Goal: Submit feedback/report problem: Submit feedback/report problem

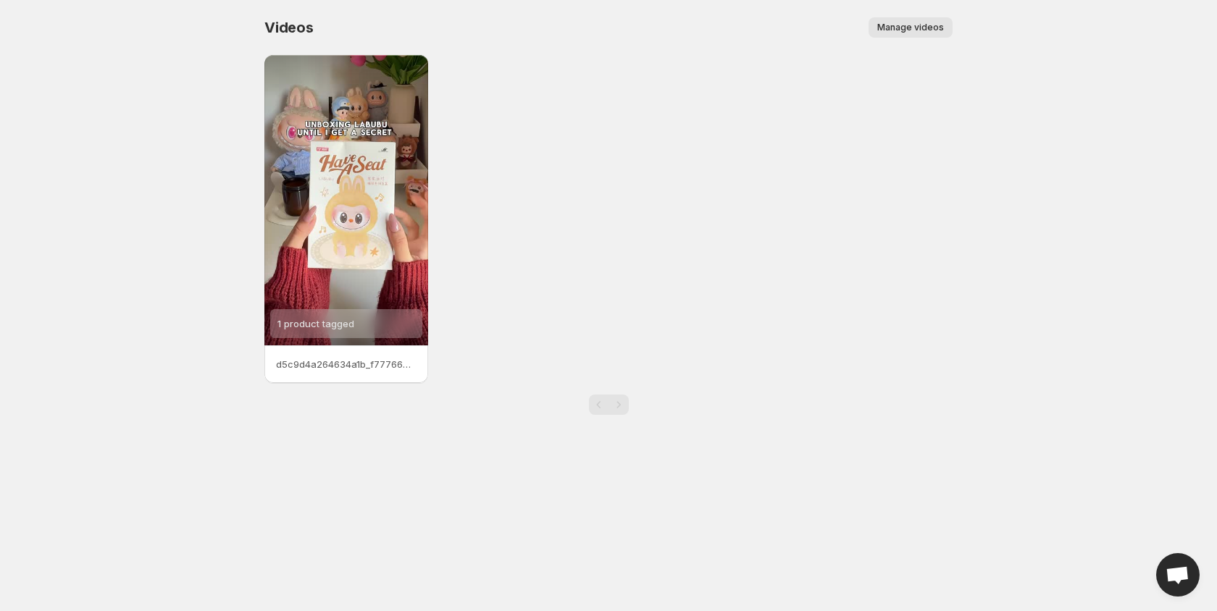
click at [918, 32] on span "Manage videos" at bounding box center [910, 28] width 67 height 12
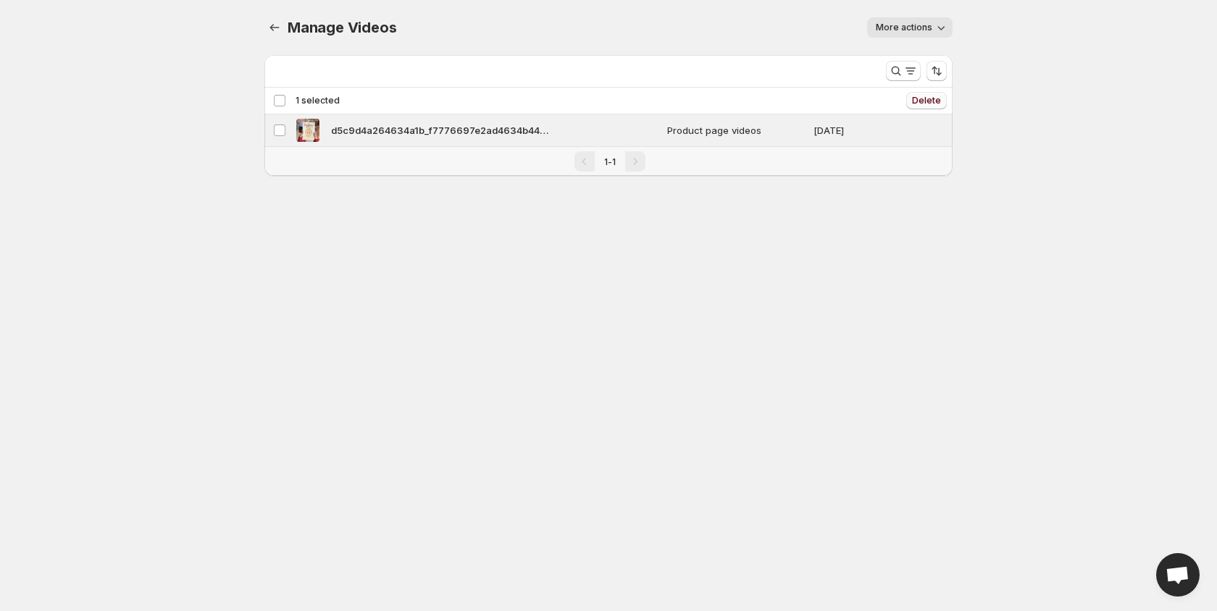
click at [938, 103] on span "Delete" at bounding box center [926, 101] width 29 height 12
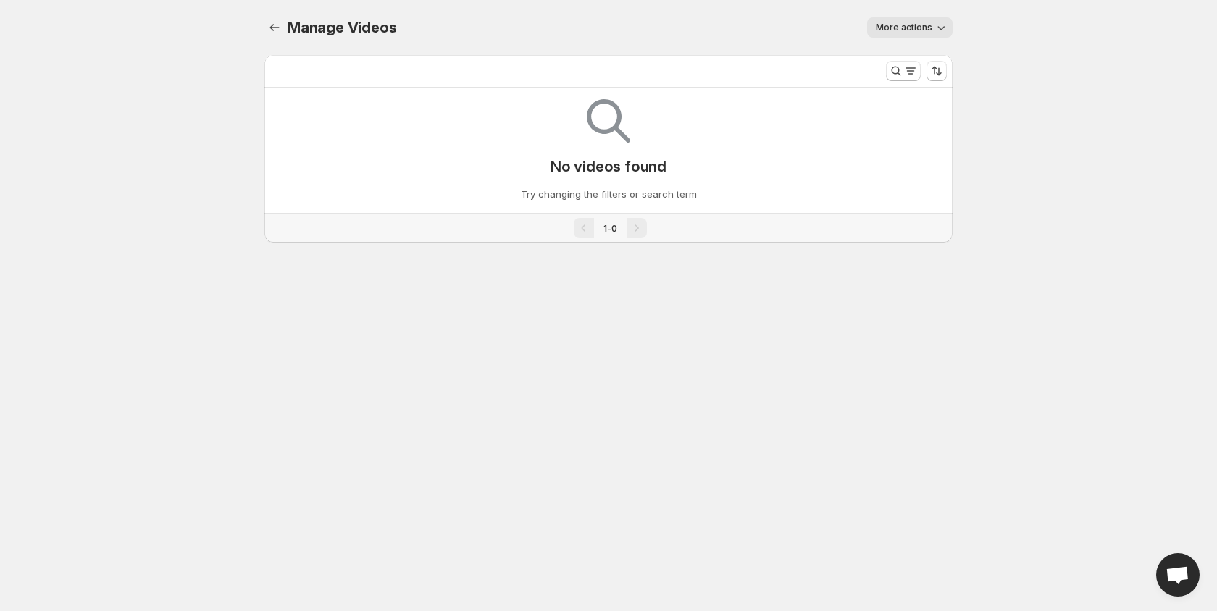
click at [924, 28] on span "More actions" at bounding box center [904, 28] width 57 height 12
click at [988, 135] on body "Home Feeds Videos Subscription Settings Manage Videos. This page is ready Manag…" at bounding box center [608, 305] width 1217 height 611
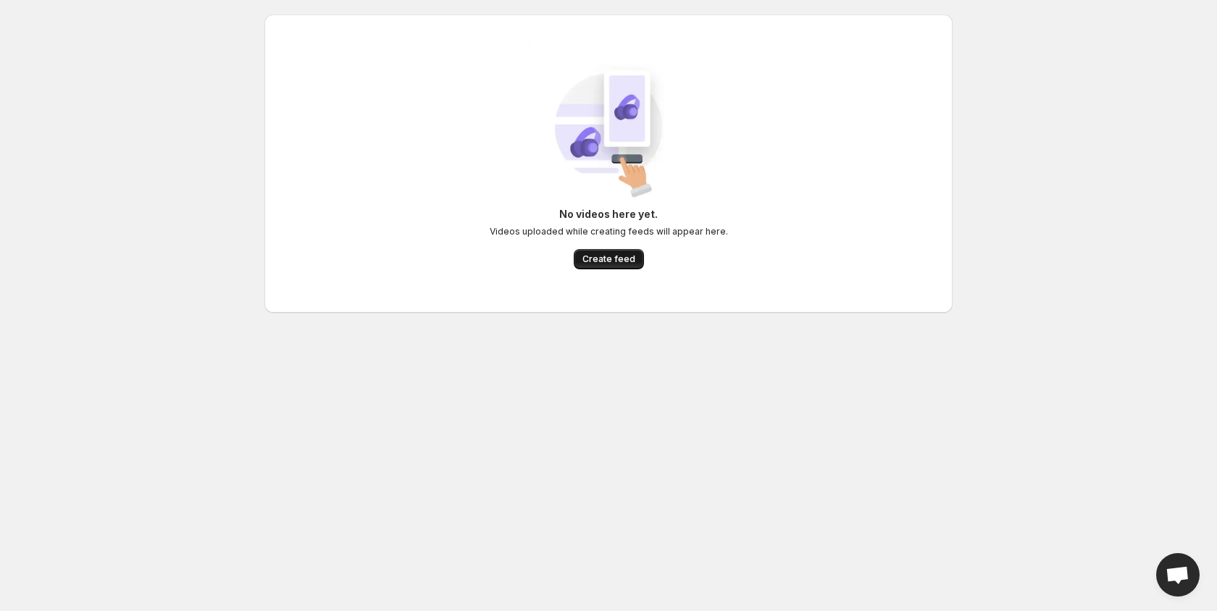
click at [618, 264] on span "Create feed" at bounding box center [608, 260] width 53 height 12
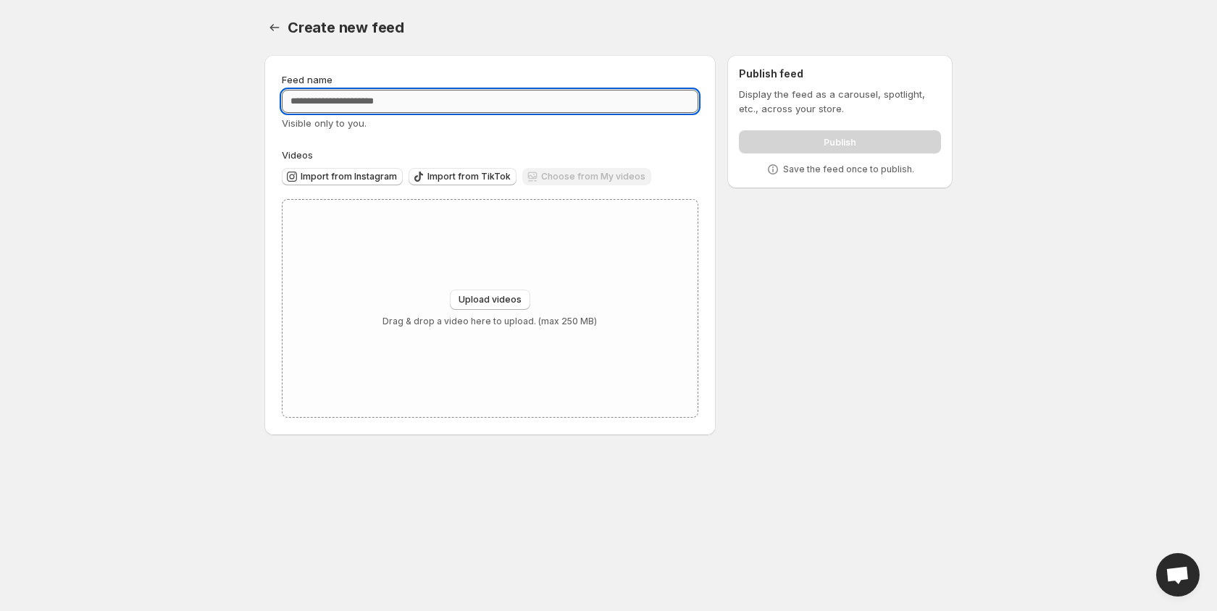
click at [386, 99] on input "Feed name" at bounding box center [490, 101] width 417 height 23
click at [560, 98] on input "Feed name" at bounding box center [490, 101] width 417 height 23
paste input "**********"
type input "**********"
click at [166, 287] on body "**********" at bounding box center [608, 305] width 1217 height 611
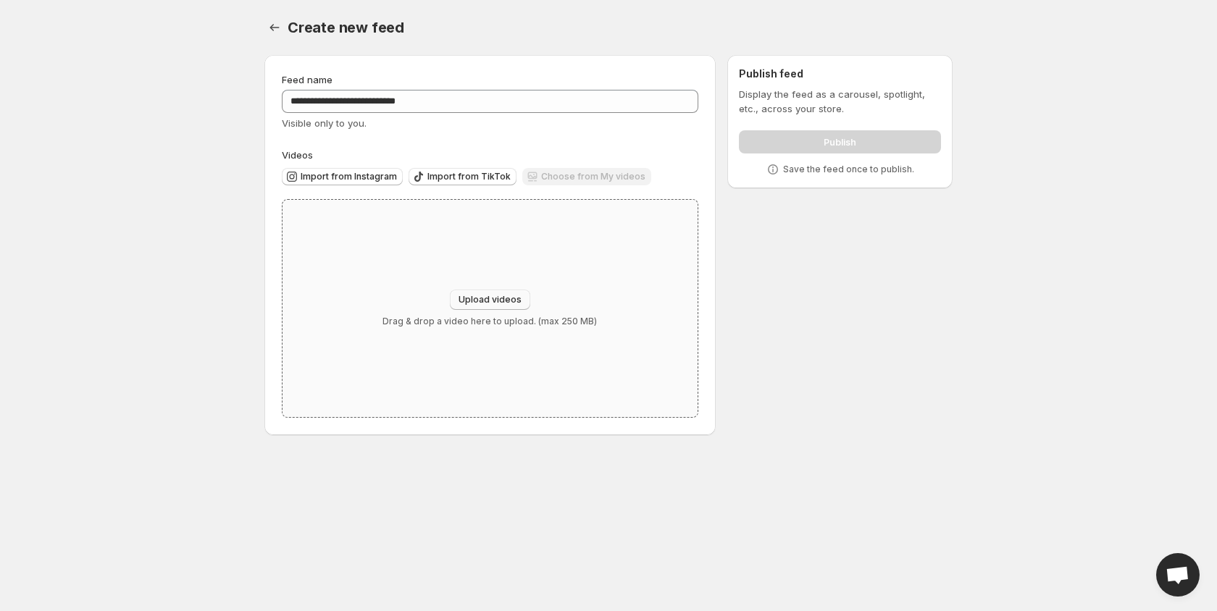
click at [496, 299] on span "Upload videos" at bounding box center [490, 300] width 63 height 12
type input "**********"
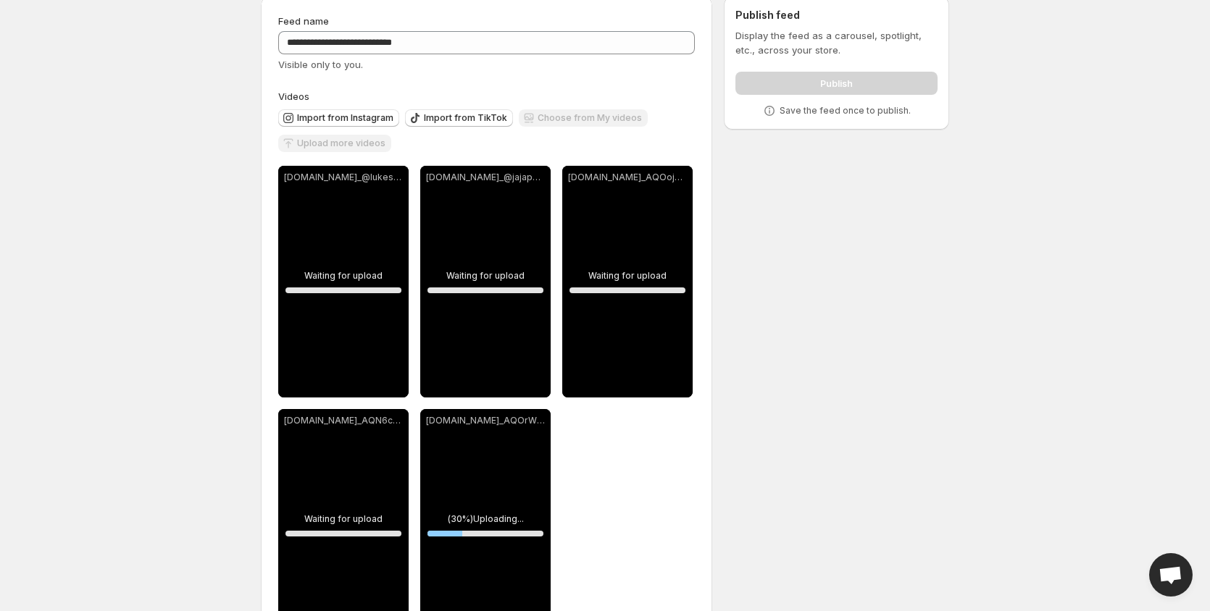
scroll to position [123, 0]
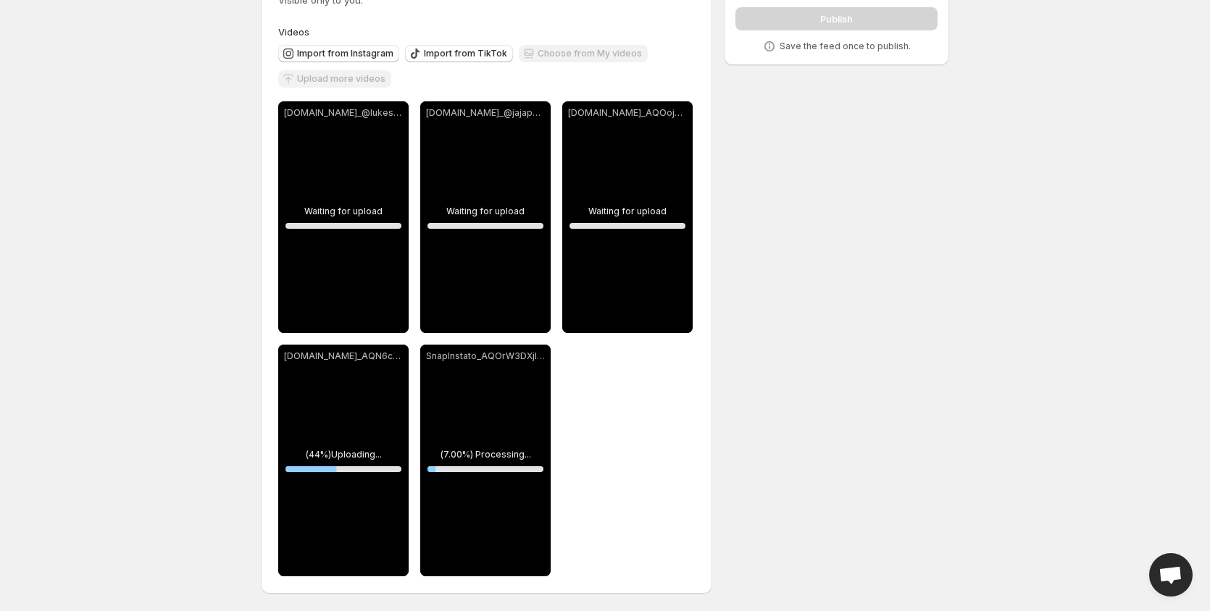
click at [1158, 151] on body "**********" at bounding box center [605, 182] width 1210 height 611
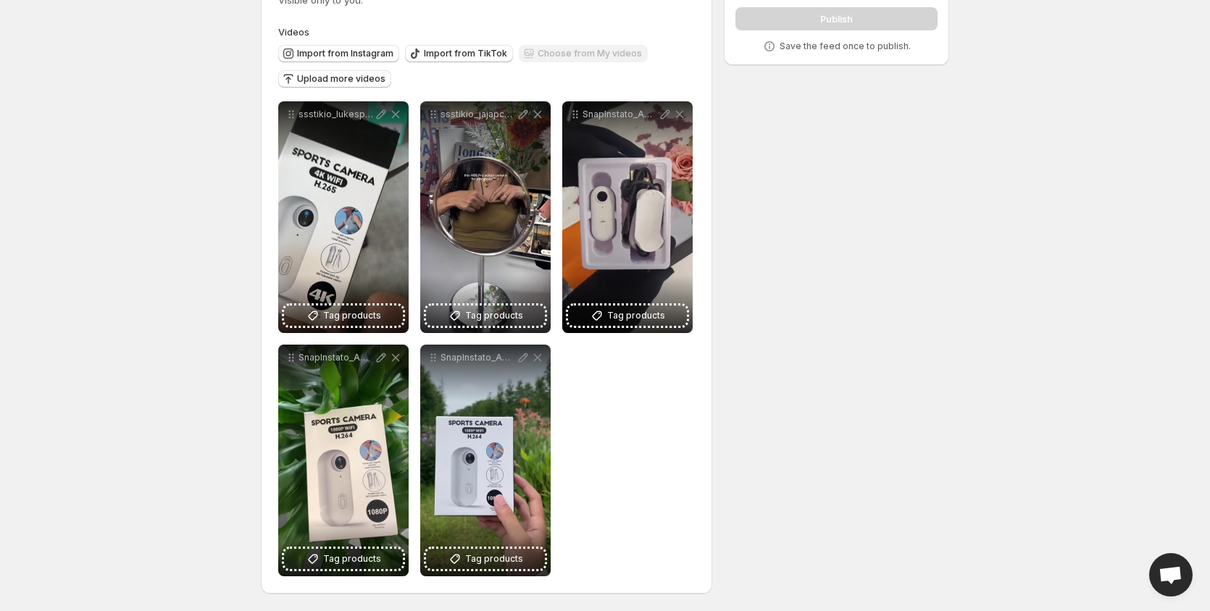
click at [676, 447] on div "**********" at bounding box center [486, 338] width 417 height 475
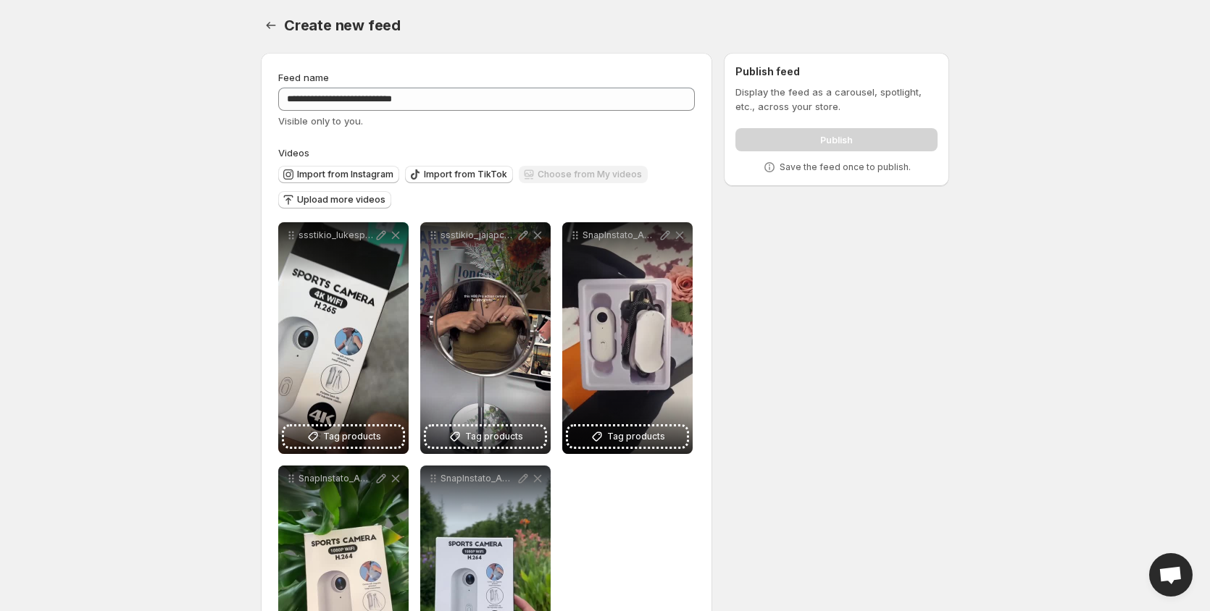
scroll to position [0, 0]
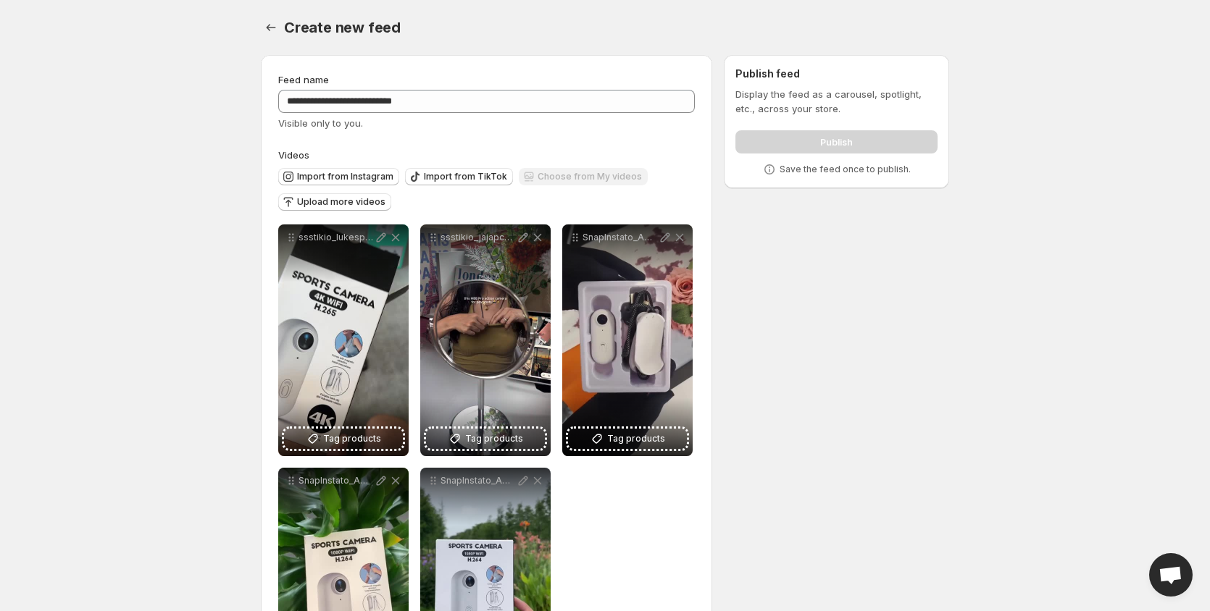
click at [850, 149] on div "Publish" at bounding box center [836, 139] width 202 height 29
drag, startPoint x: 842, startPoint y: 117, endPoint x: 738, endPoint y: 91, distance: 106.6
click at [738, 91] on div "Display the feed as a carousel, spotlight, etc., across your store. Publish Sav…" at bounding box center [836, 132] width 202 height 90
click at [729, 68] on div at bounding box center [729, 68] width 0 height 0
click at [856, 346] on div "**********" at bounding box center [599, 388] width 700 height 691
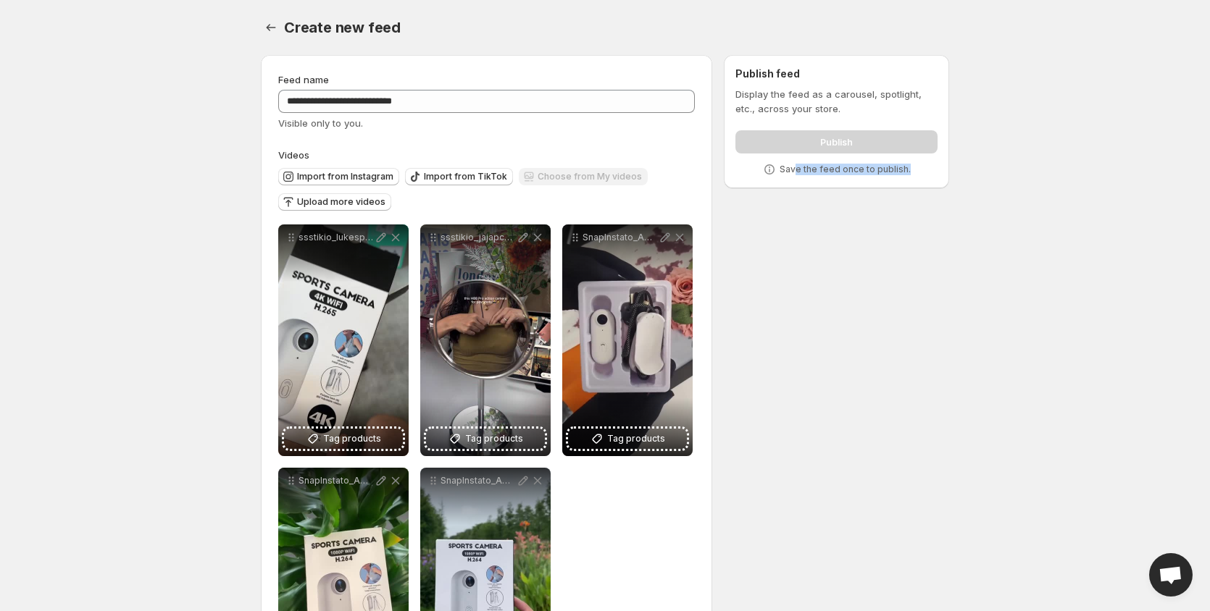
drag, startPoint x: 913, startPoint y: 171, endPoint x: 798, endPoint y: 167, distance: 116.0
click at [798, 167] on div "Save the feed once to publish." at bounding box center [836, 169] width 202 height 14
click at [833, 220] on div "**********" at bounding box center [599, 388] width 700 height 691
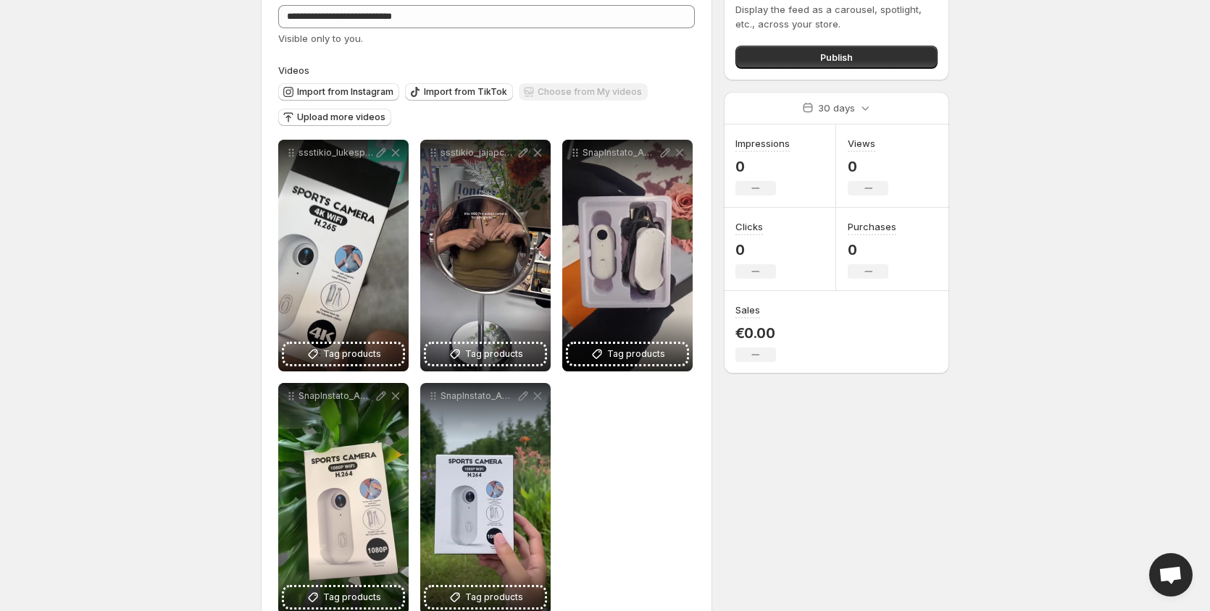
scroll to position [123, 0]
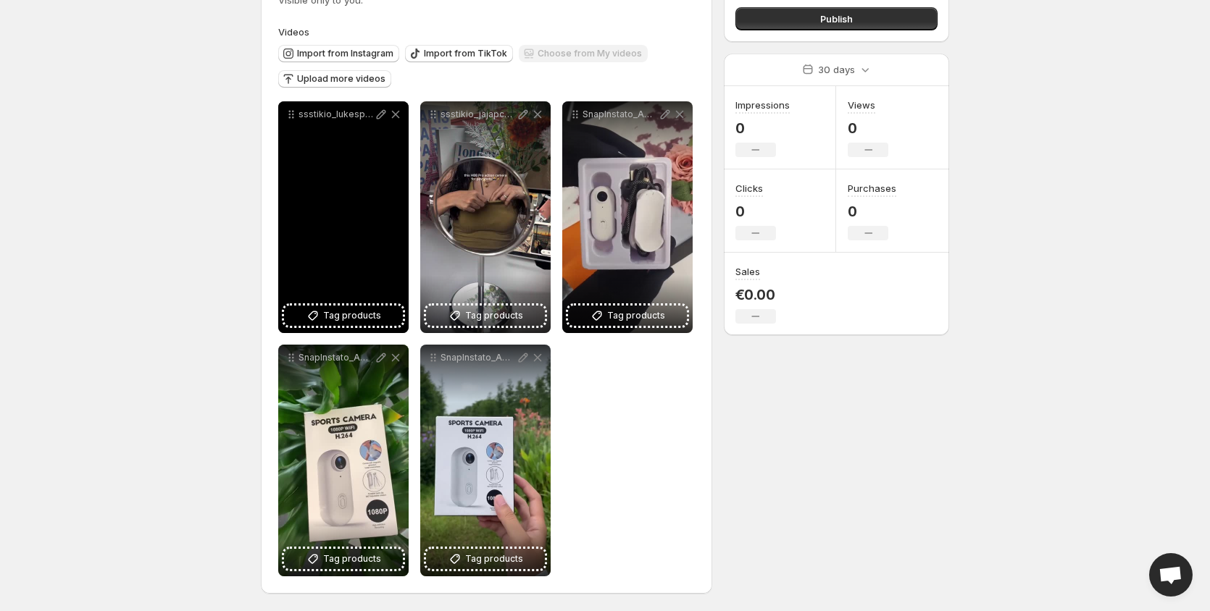
click at [351, 227] on div "ssstikio_lukesparkytiktok_1757465790327" at bounding box center [343, 217] width 130 height 232
click at [345, 113] on p "ssstikio_lukesparkytiktok_1757465790327" at bounding box center [335, 115] width 75 height 12
click at [379, 112] on icon at bounding box center [381, 114] width 14 height 14
click at [383, 108] on icon at bounding box center [381, 114] width 14 height 14
click at [356, 281] on div "ssstikio_lukesparkytiktok_1757465790327" at bounding box center [343, 217] width 130 height 232
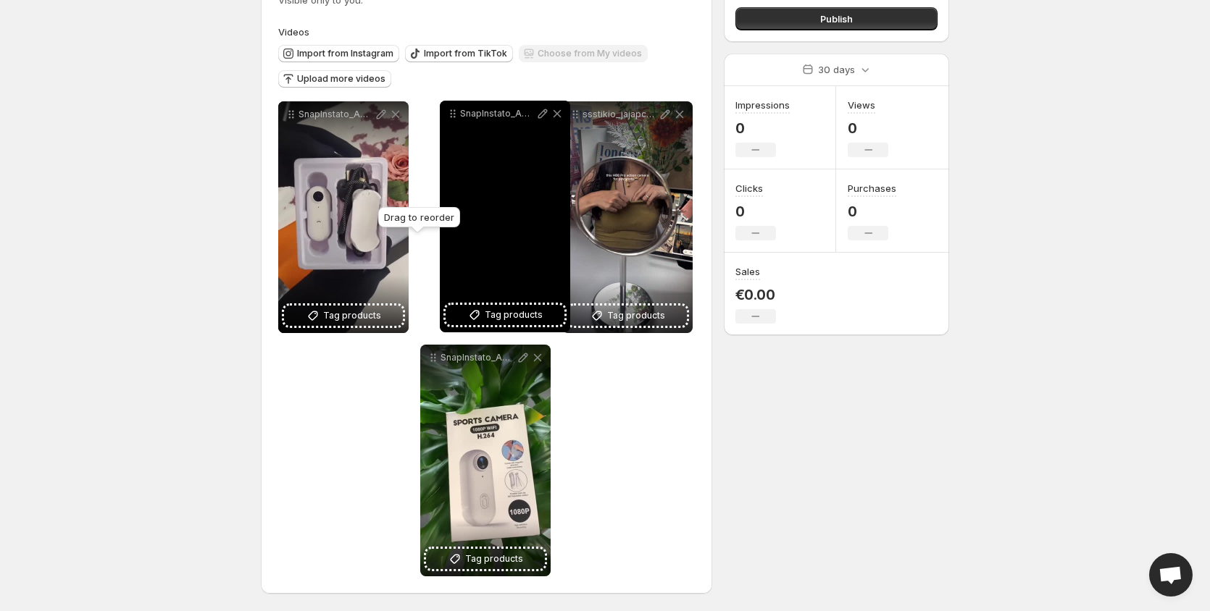
drag, startPoint x: 433, startPoint y: 362, endPoint x: 453, endPoint y: 118, distance: 244.9
click at [453, 118] on icon at bounding box center [452, 113] width 14 height 14
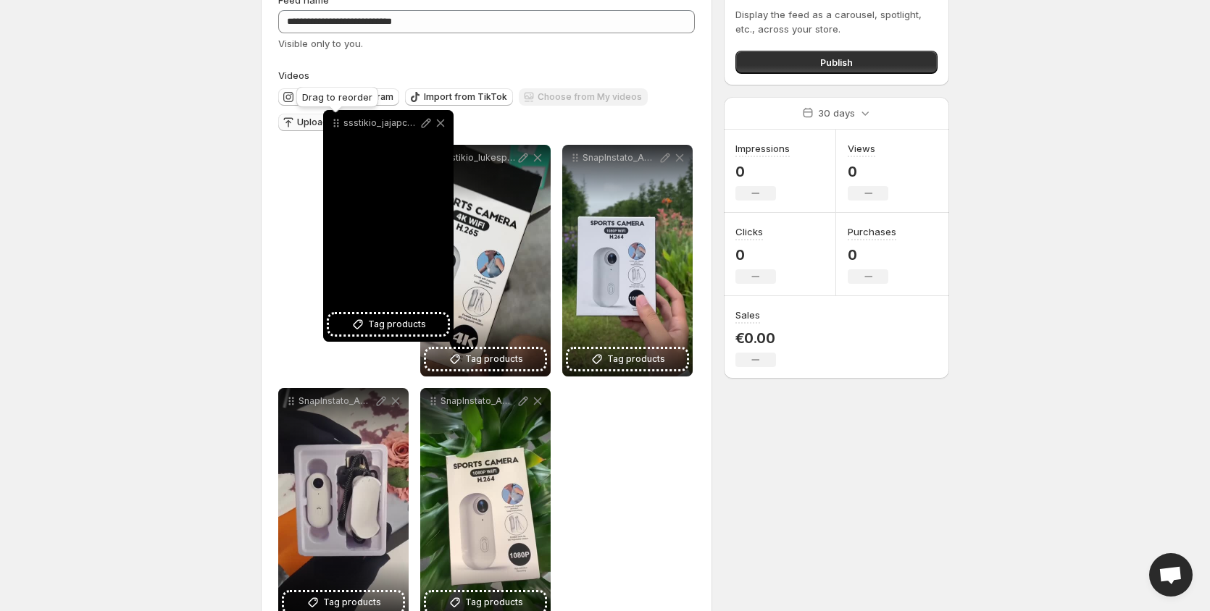
drag, startPoint x: 574, startPoint y: 117, endPoint x: 334, endPoint y: 124, distance: 240.6
click at [335, 116] on icon at bounding box center [336, 123] width 14 height 14
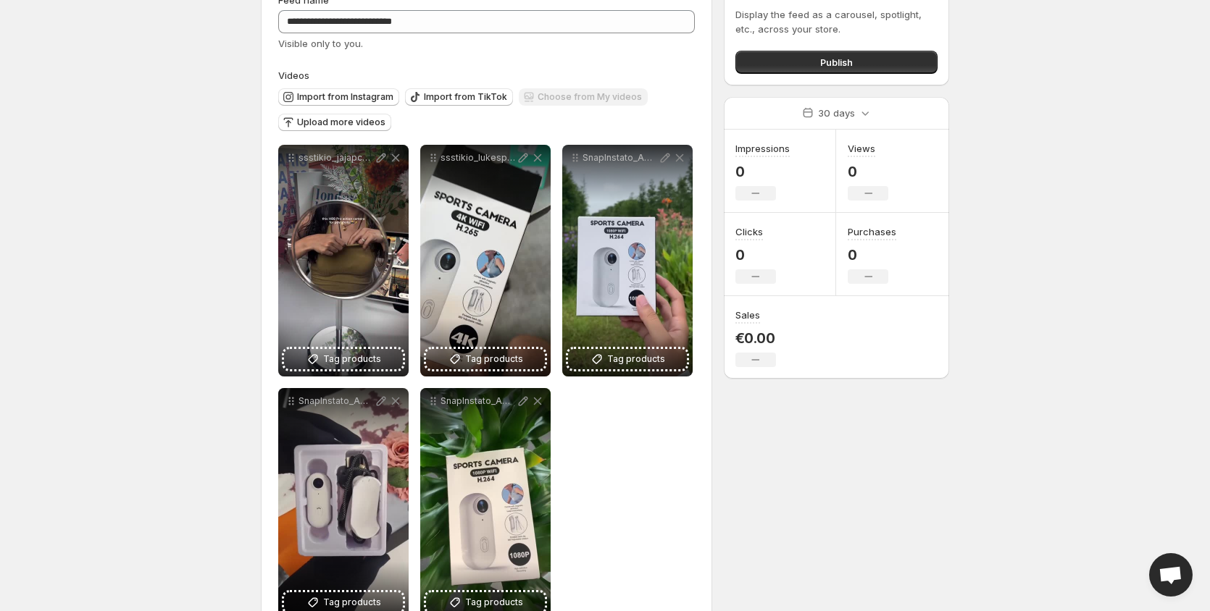
scroll to position [71, 0]
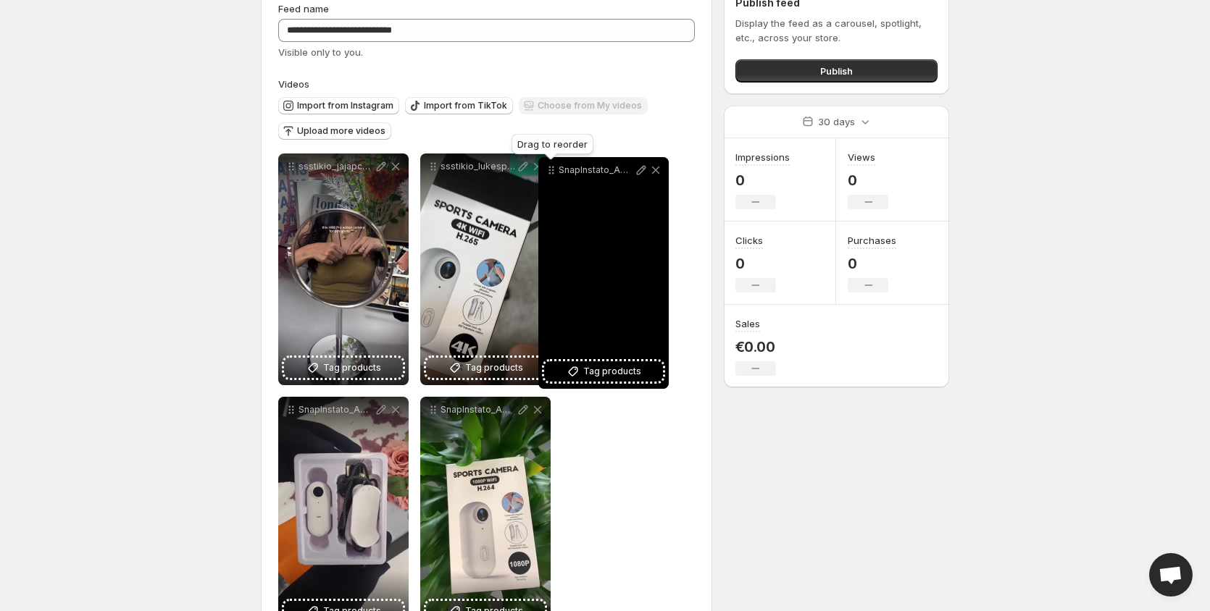
drag, startPoint x: 569, startPoint y: 165, endPoint x: 567, endPoint y: 172, distance: 7.6
click at [558, 172] on icon at bounding box center [551, 170] width 14 height 14
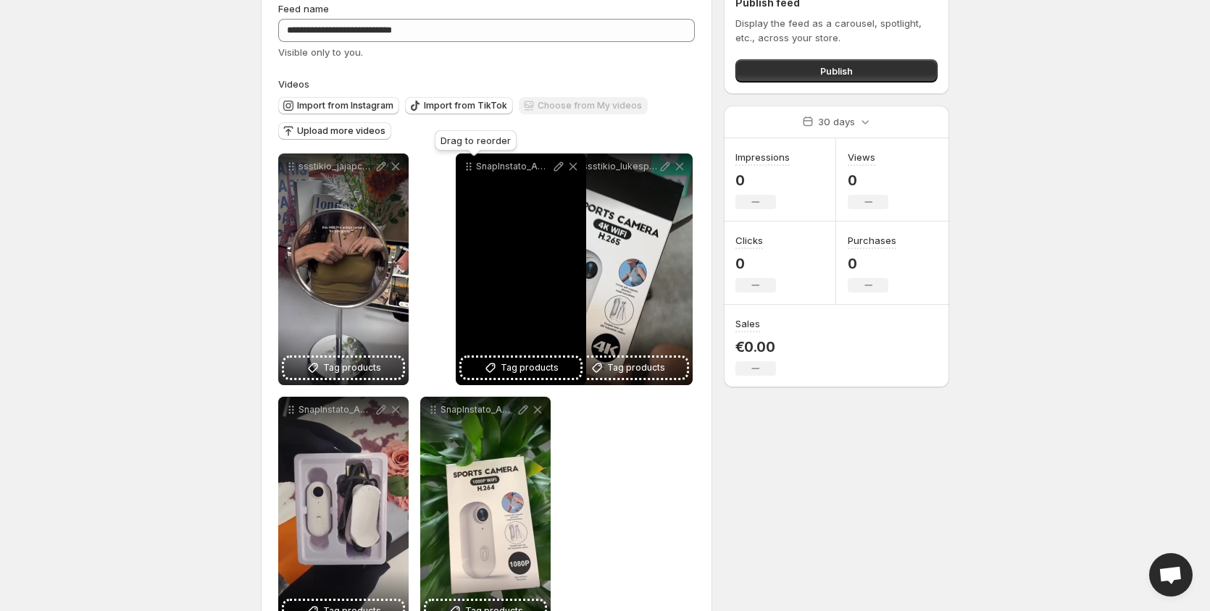
drag, startPoint x: 577, startPoint y: 166, endPoint x: 453, endPoint y: 166, distance: 123.1
click at [469, 166] on icon at bounding box center [470, 167] width 2 height 2
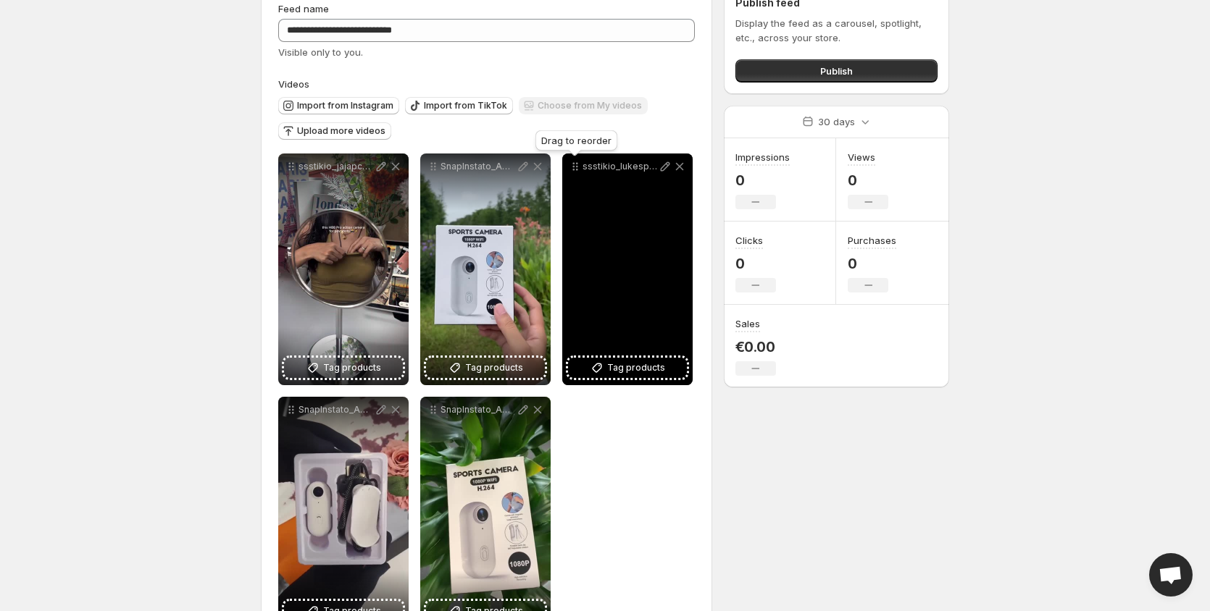
click at [608, 133] on div "Drag to reorder" at bounding box center [576, 143] width 88 height 32
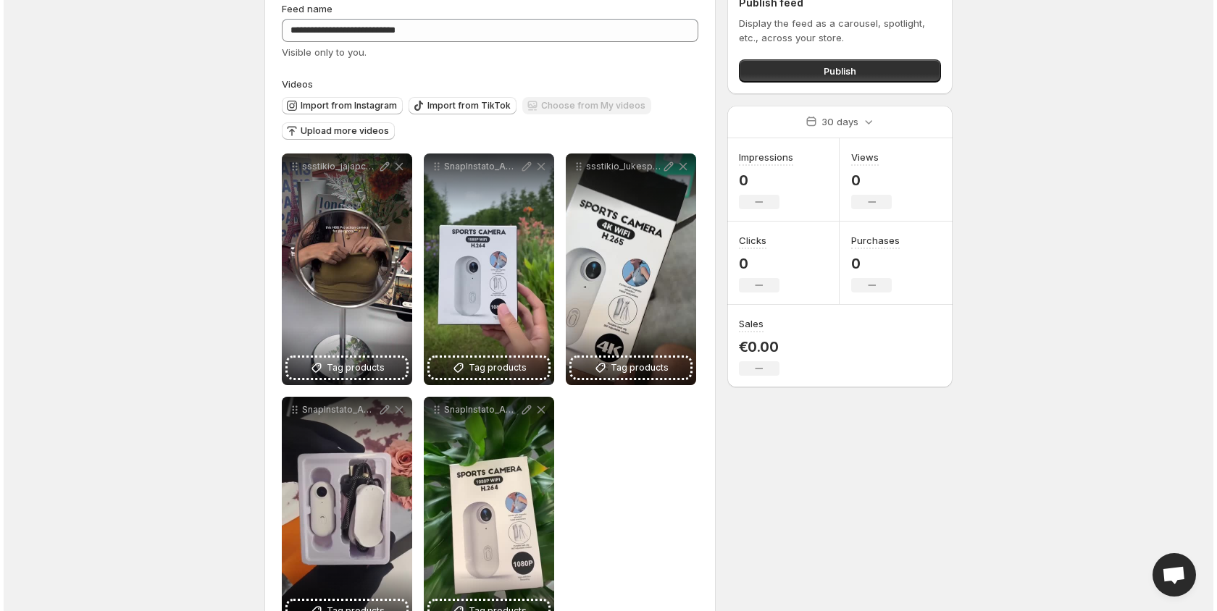
scroll to position [0, 0]
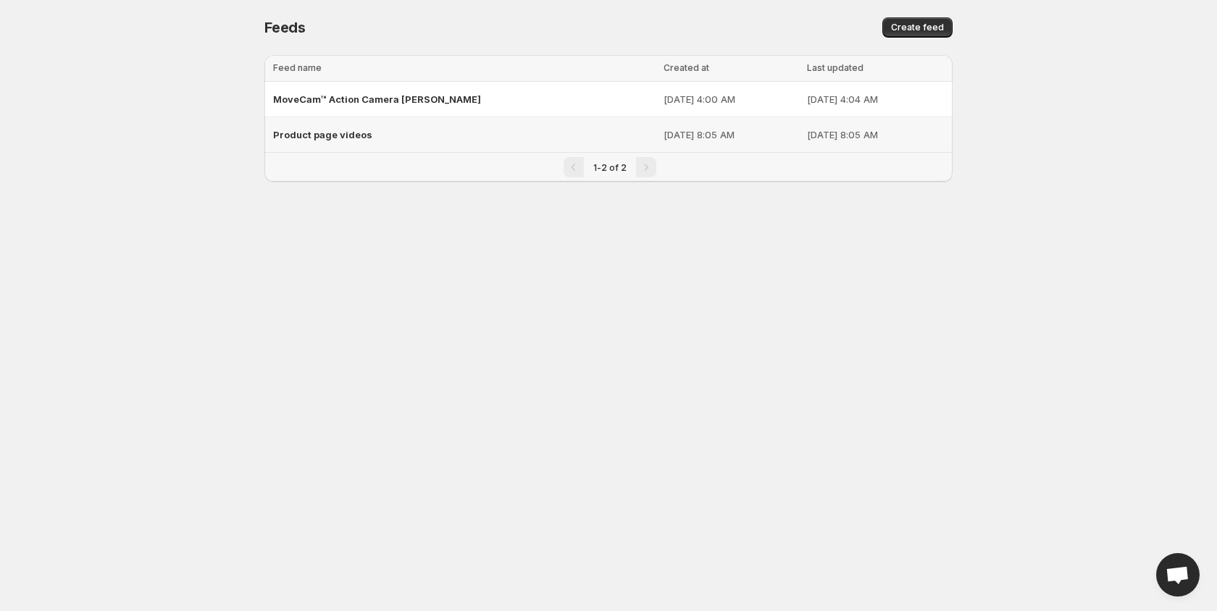
click at [358, 133] on span "Product page videos" at bounding box center [322, 135] width 99 height 12
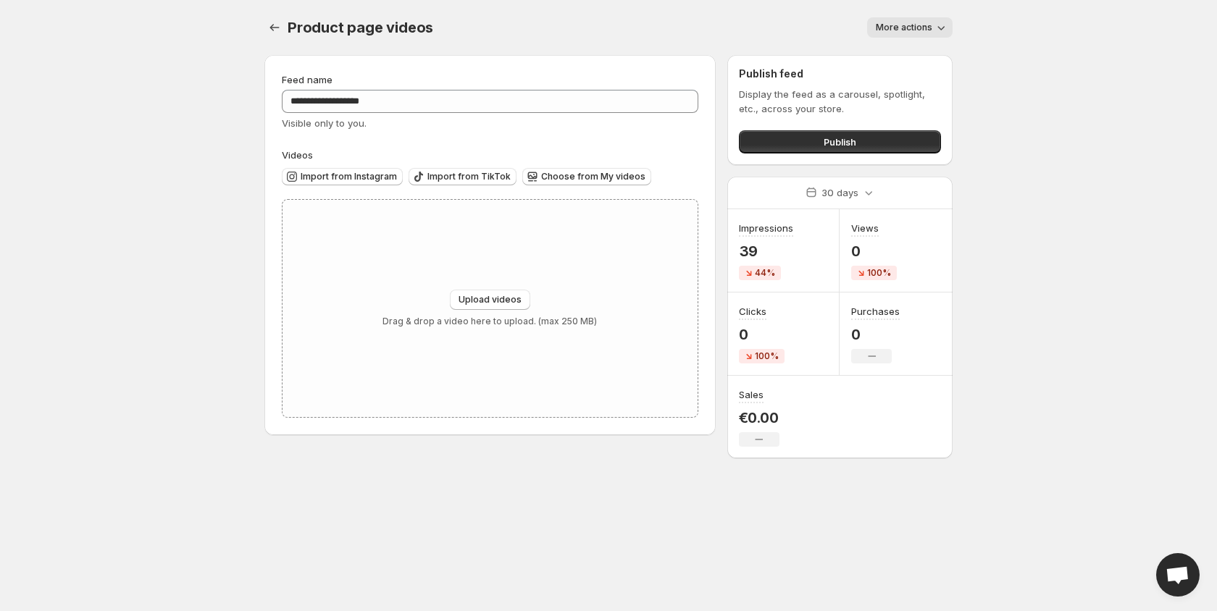
click at [921, 28] on span "More actions" at bounding box center [904, 28] width 57 height 12
click at [911, 56] on button "Delete" at bounding box center [893, 57] width 38 height 23
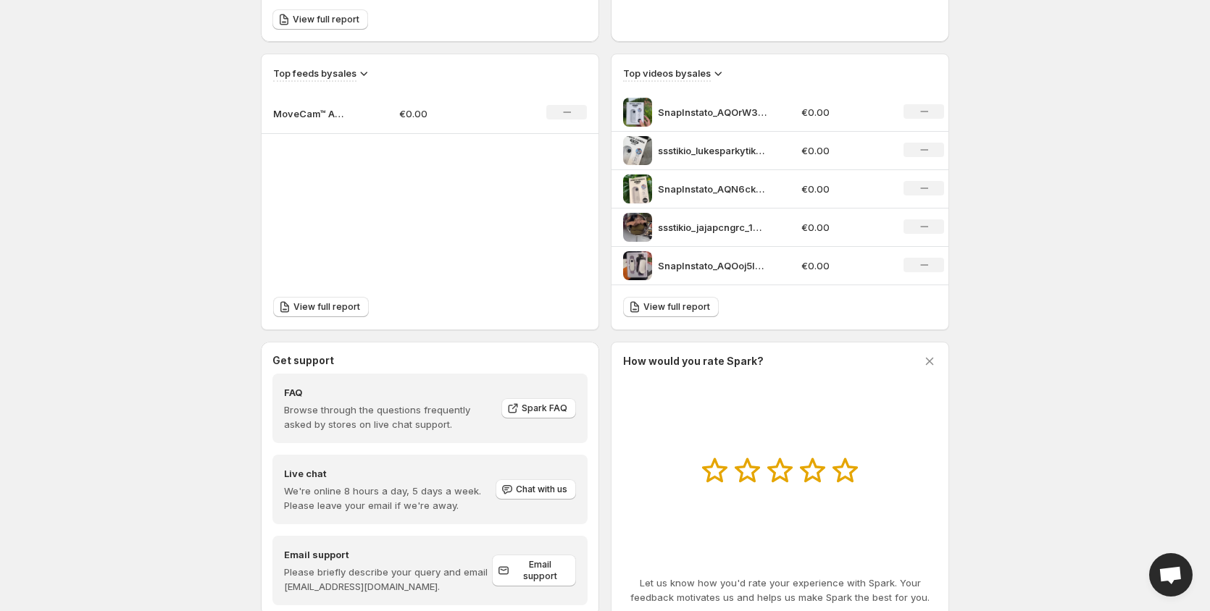
scroll to position [498, 0]
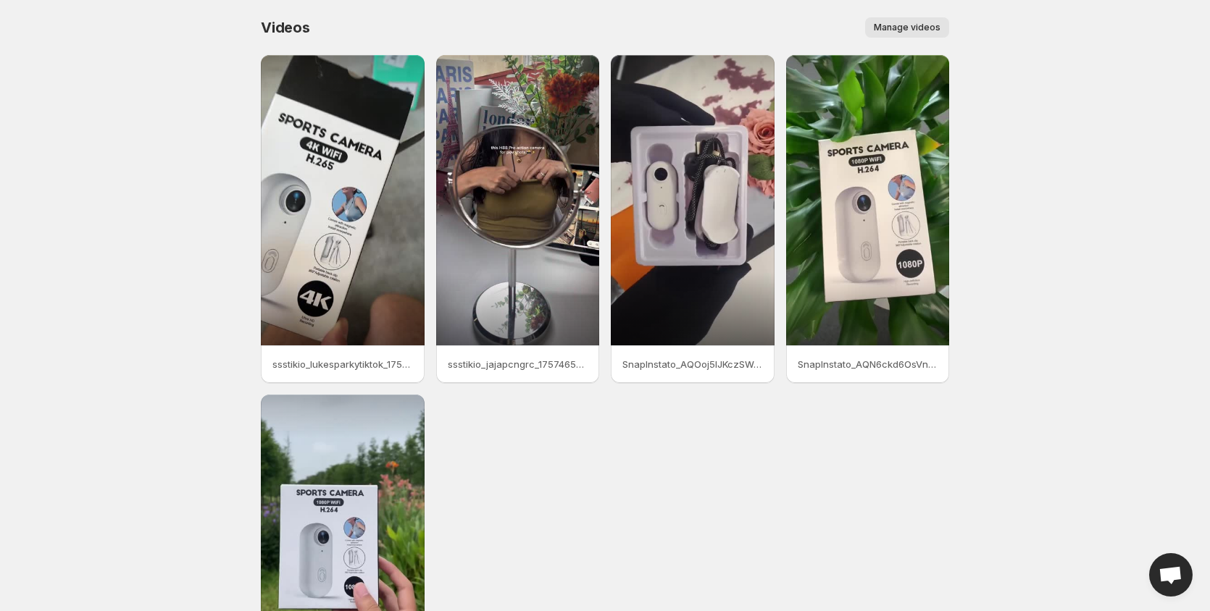
scroll to position [145, 0]
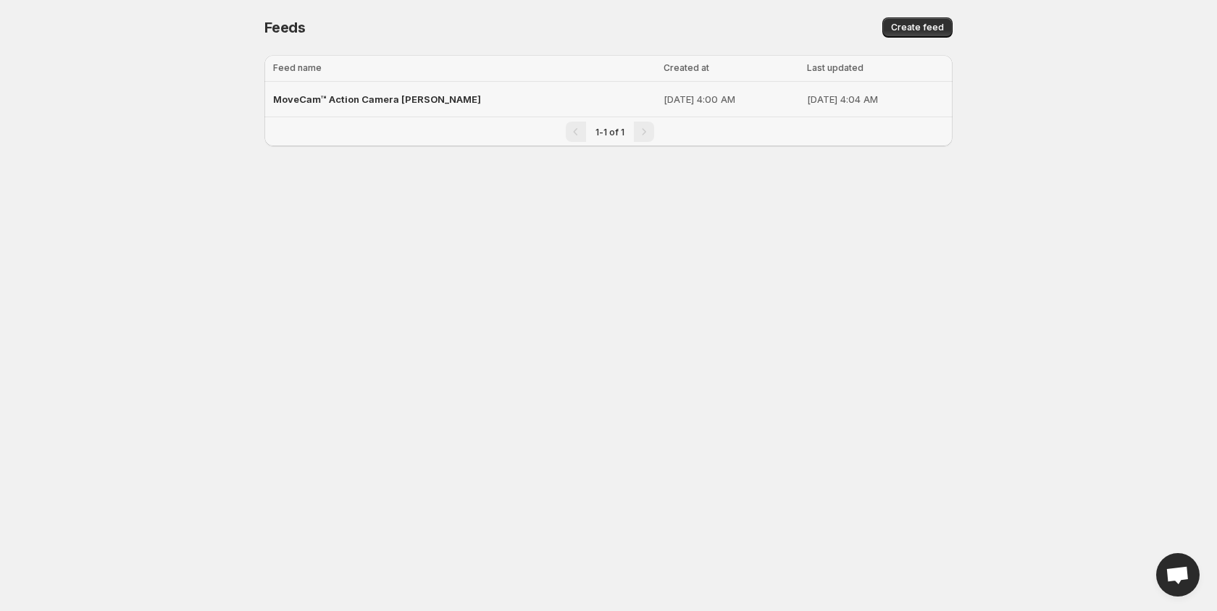
click at [377, 100] on span "MoveCam™ Action Camera [PERSON_NAME]" at bounding box center [377, 99] width 208 height 12
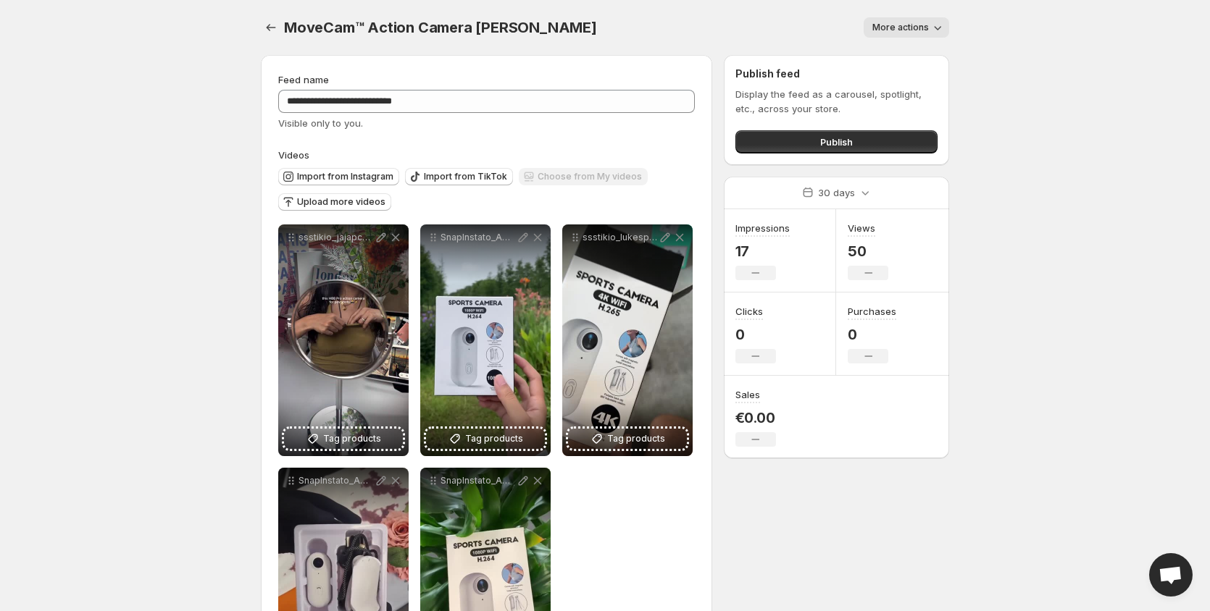
click at [924, 31] on span "More actions" at bounding box center [900, 28] width 57 height 12
click at [970, 96] on body "**********" at bounding box center [605, 305] width 1210 height 611
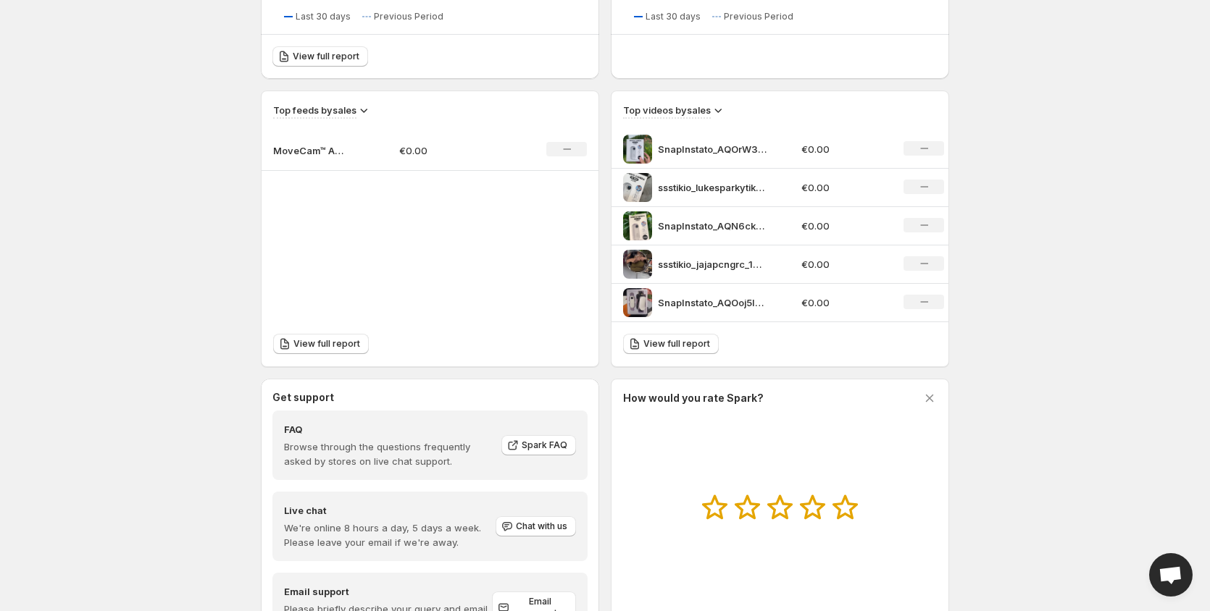
scroll to position [281, 0]
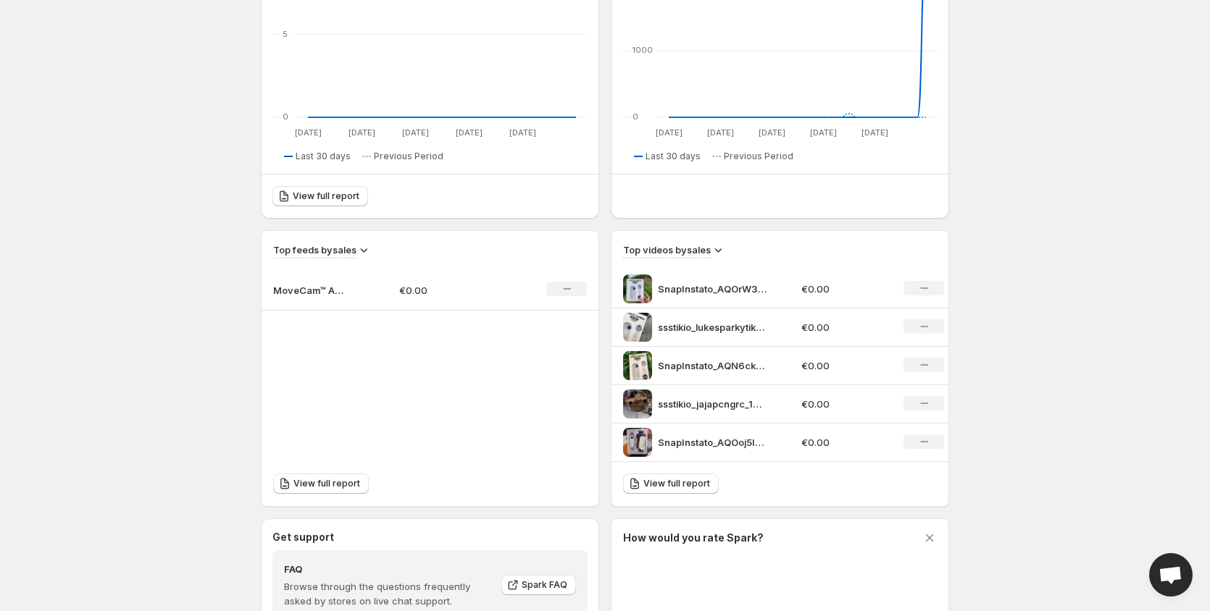
click at [311, 296] on p "MoveCam™ Action Camera [PERSON_NAME]" at bounding box center [309, 290] width 72 height 14
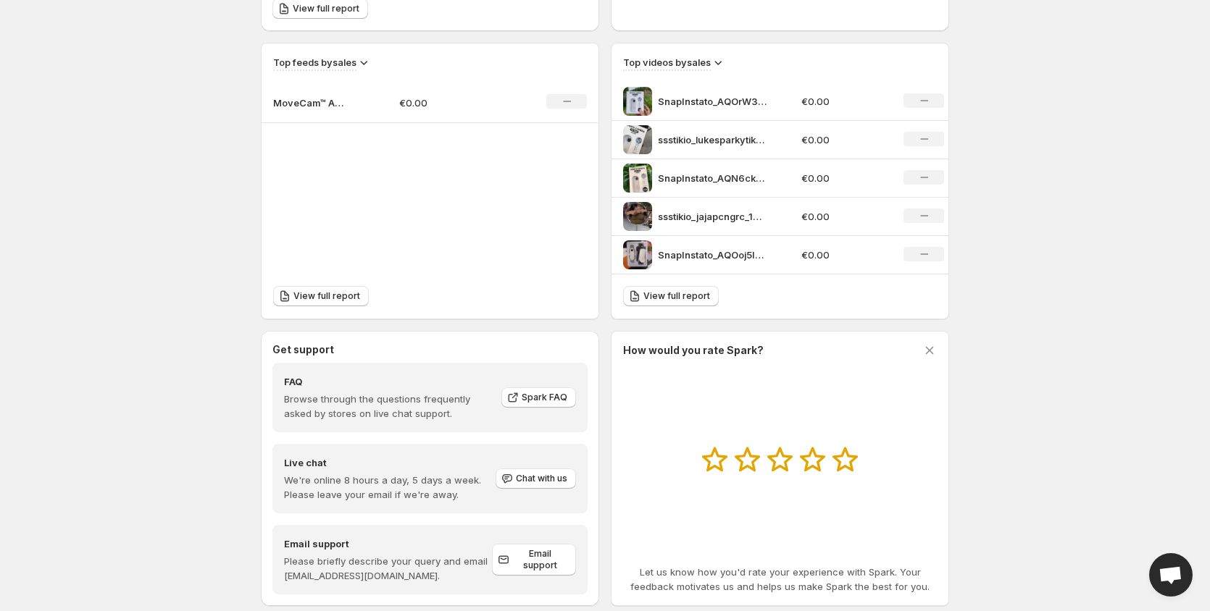
scroll to position [498, 0]
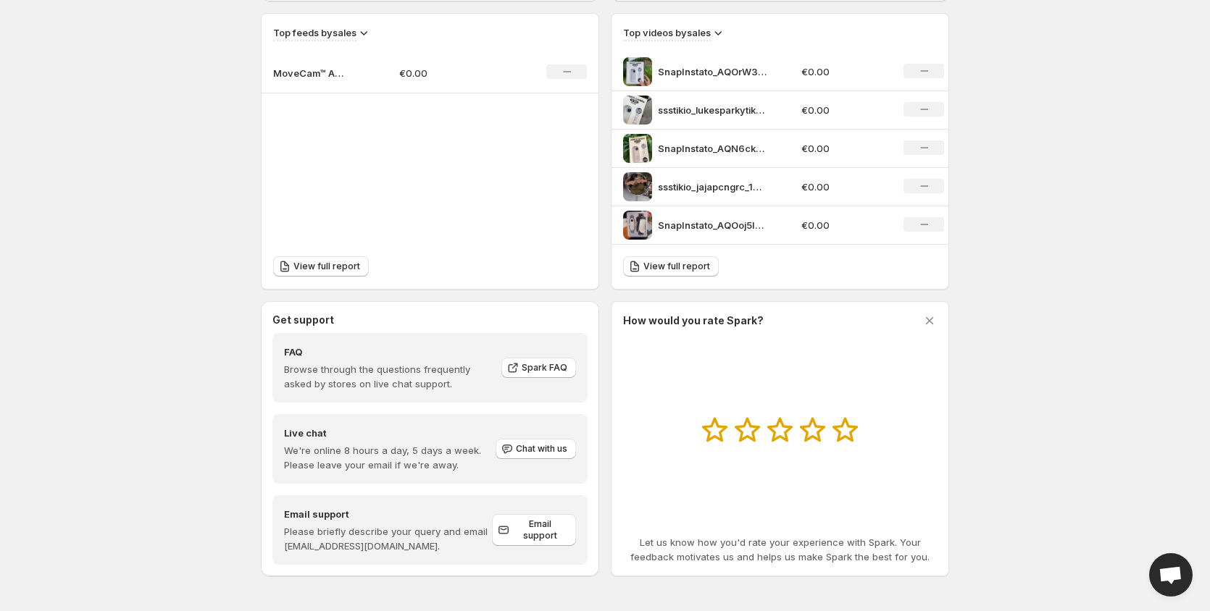
click at [1165, 569] on span "Open chat" at bounding box center [1170, 576] width 24 height 20
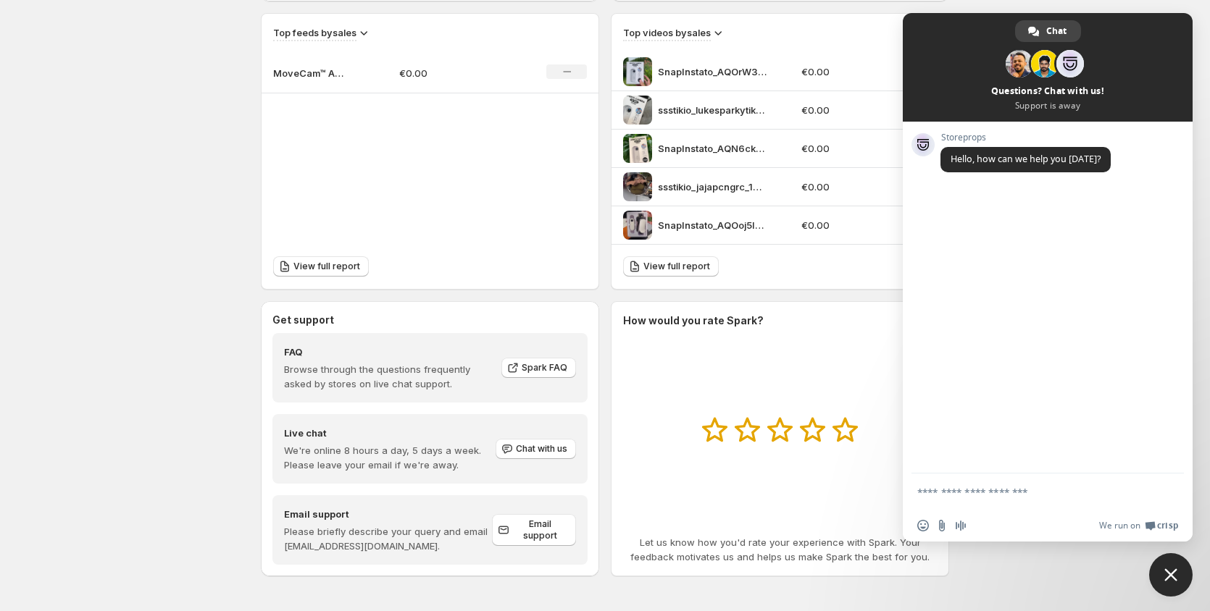
click at [981, 490] on textarea "Compose your message..." at bounding box center [1031, 492] width 229 height 13
click at [946, 528] on input "Send a file" at bounding box center [942, 526] width 12 height 12
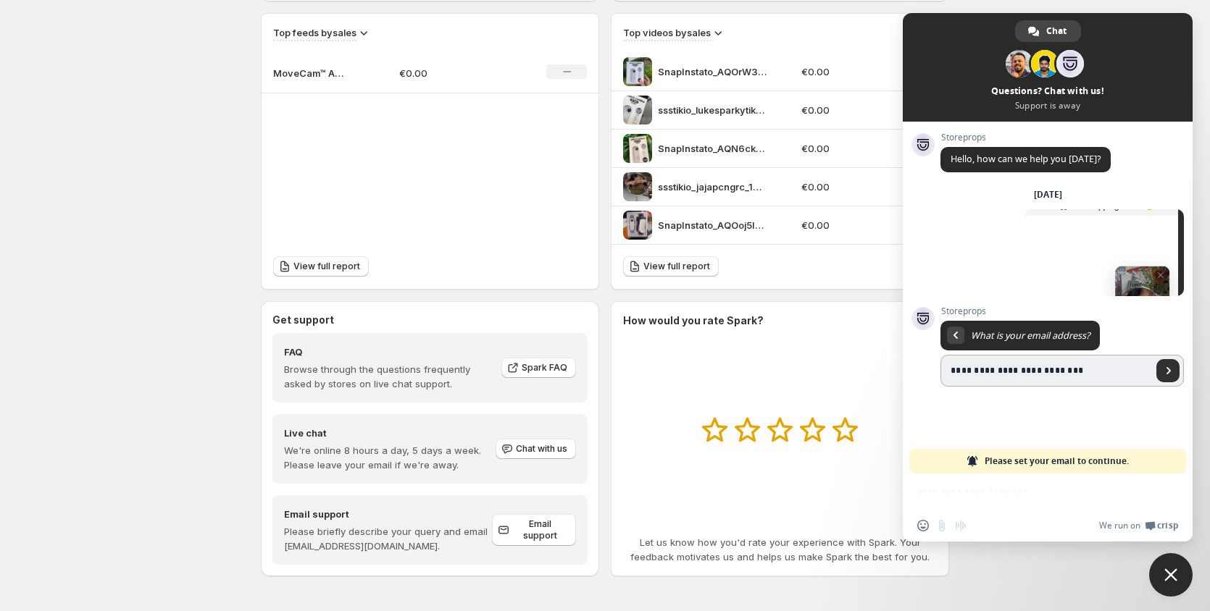
click at [1170, 364] on span "Send" at bounding box center [1167, 370] width 23 height 23
click at [1052, 330] on span "What is your email address?" at bounding box center [1030, 336] width 119 height 12
drag, startPoint x: 1093, startPoint y: 368, endPoint x: 872, endPoint y: 369, distance: 220.9
click at [1090, 374] on input "**********" at bounding box center [1046, 371] width 212 height 32
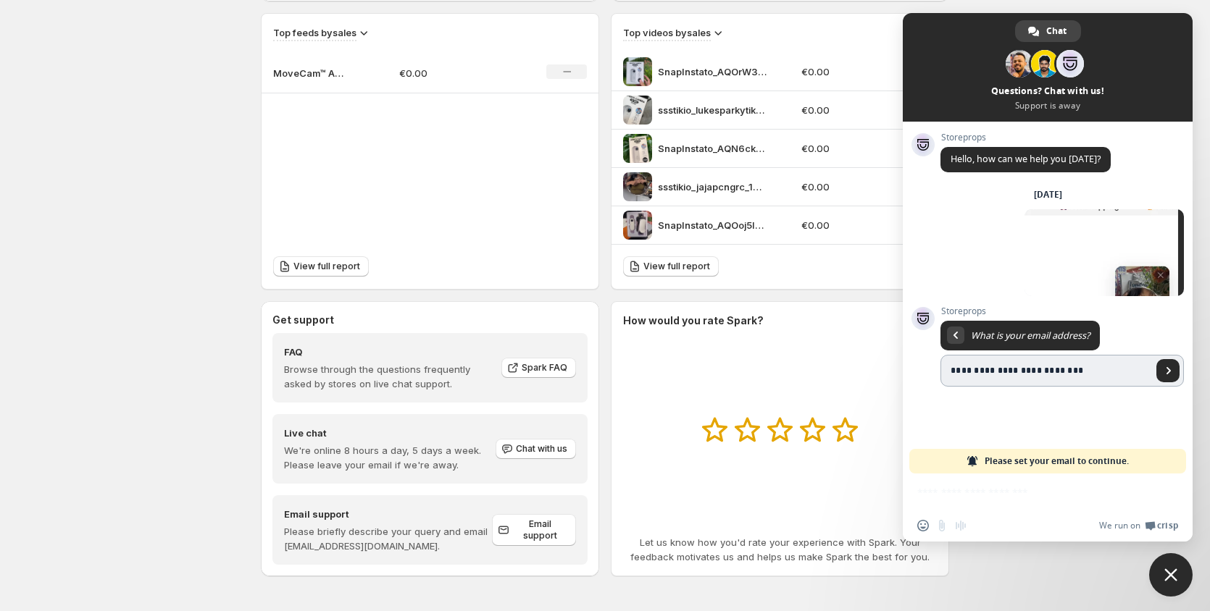
drag, startPoint x: 1087, startPoint y: 374, endPoint x: 947, endPoint y: 371, distance: 139.1
click at [947, 371] on input "**********" at bounding box center [1046, 371] width 212 height 32
type input "**********"
click at [1165, 377] on span "Send" at bounding box center [1167, 370] width 23 height 23
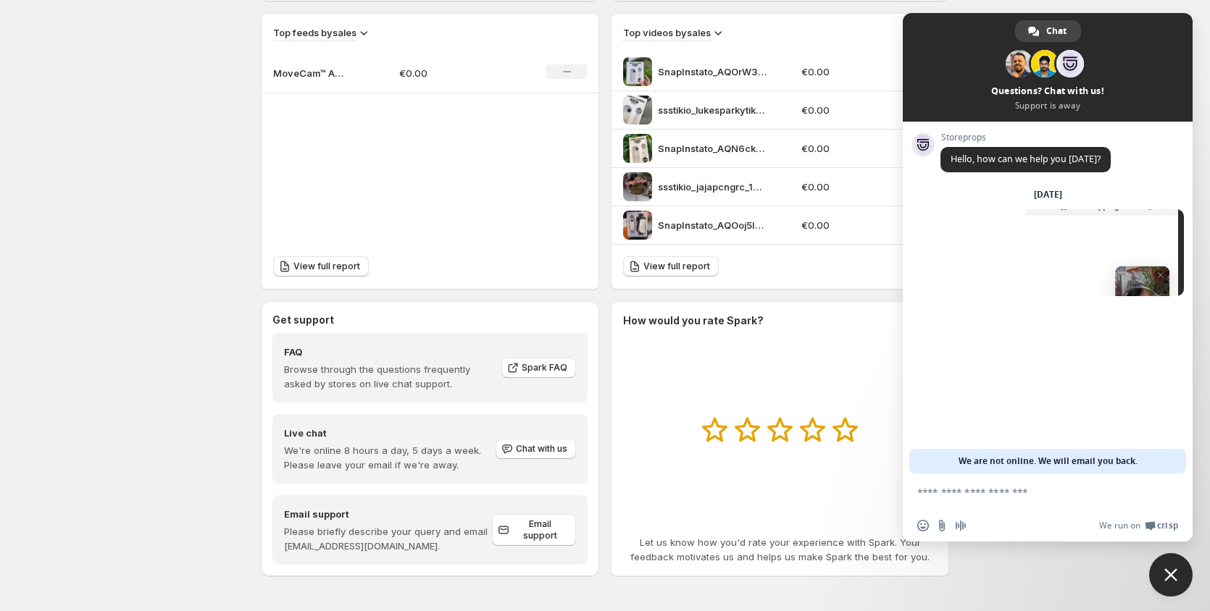
click at [1036, 495] on textarea "Compose your message..." at bounding box center [1031, 492] width 229 height 13
type textarea "**********"
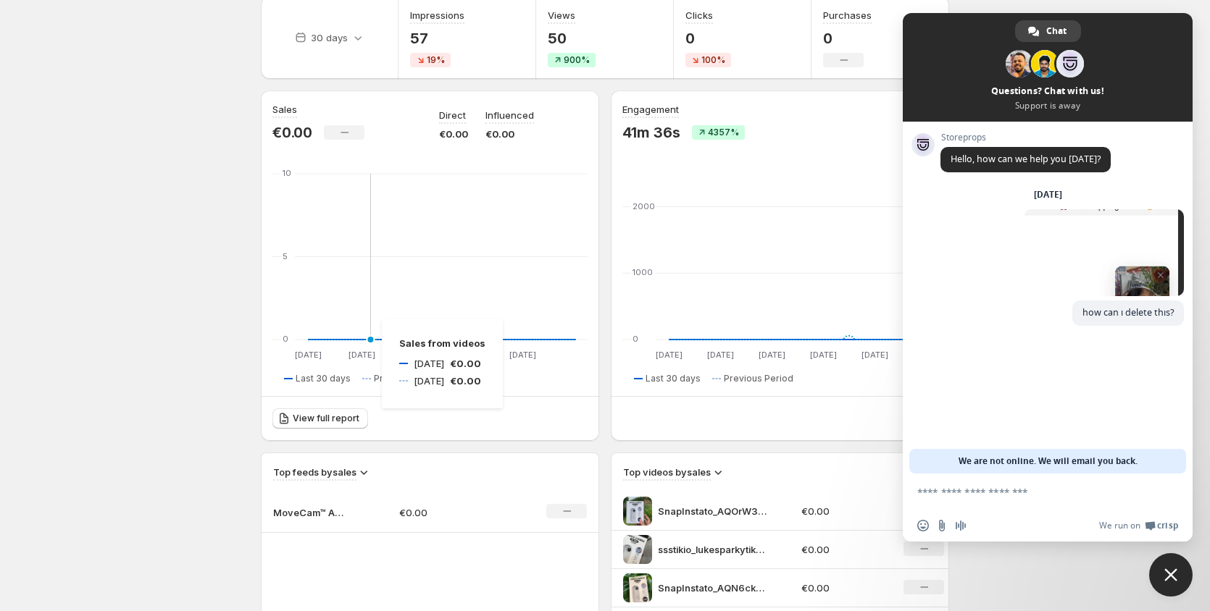
scroll to position [0, 0]
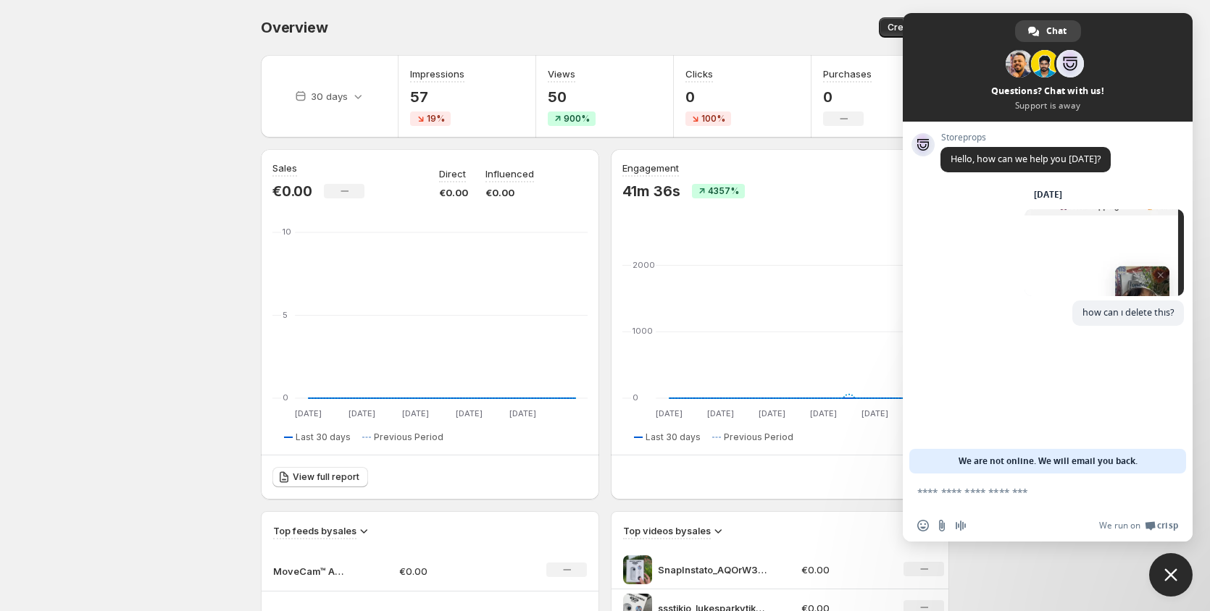
drag, startPoint x: 1147, startPoint y: 463, endPoint x: 974, endPoint y: 453, distance: 173.4
click at [974, 453] on div "We are not online. We will email you back." at bounding box center [1047, 461] width 277 height 25
click at [1168, 574] on span "Close chat" at bounding box center [1170, 575] width 13 height 13
